Goal: Find specific page/section: Find specific page/section

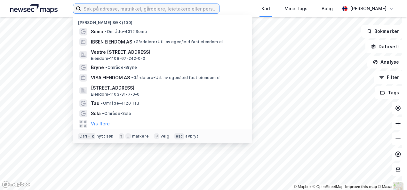
click at [100, 11] on input at bounding box center [150, 9] width 138 height 10
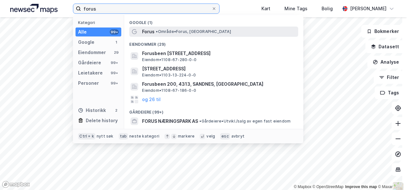
type input "forus"
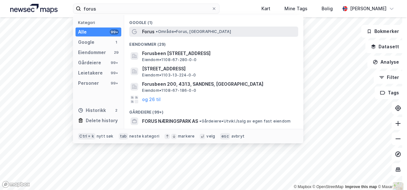
click at [148, 33] on span "Forus" at bounding box center [148, 32] width 12 height 8
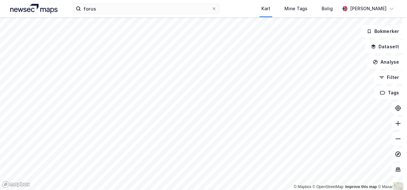
click at [153, 190] on html "forus Kart Mine Tags Bolig [PERSON_NAME] © Mapbox © OpenStreetMap Improve this …" at bounding box center [203, 95] width 407 height 190
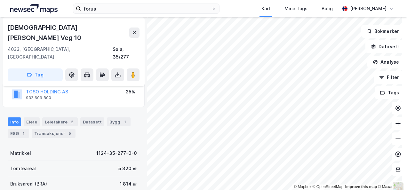
scroll to position [96, 0]
